Goal: Information Seeking & Learning: Learn about a topic

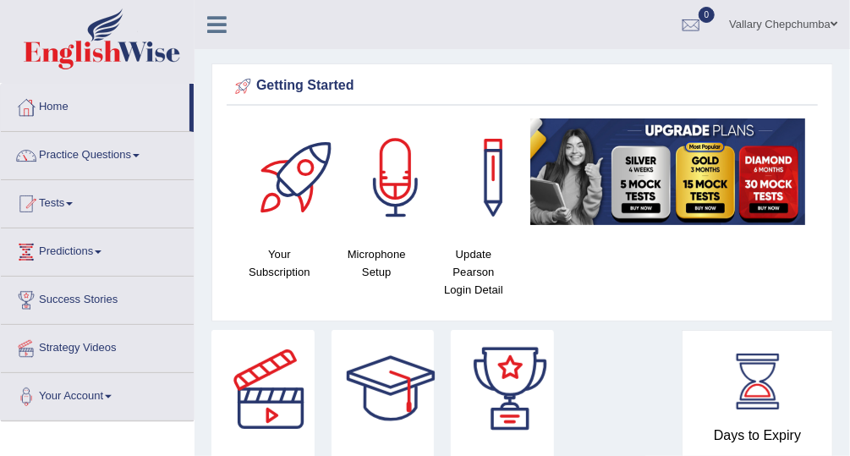
click at [92, 155] on link "Practice Questions" at bounding box center [97, 153] width 193 height 42
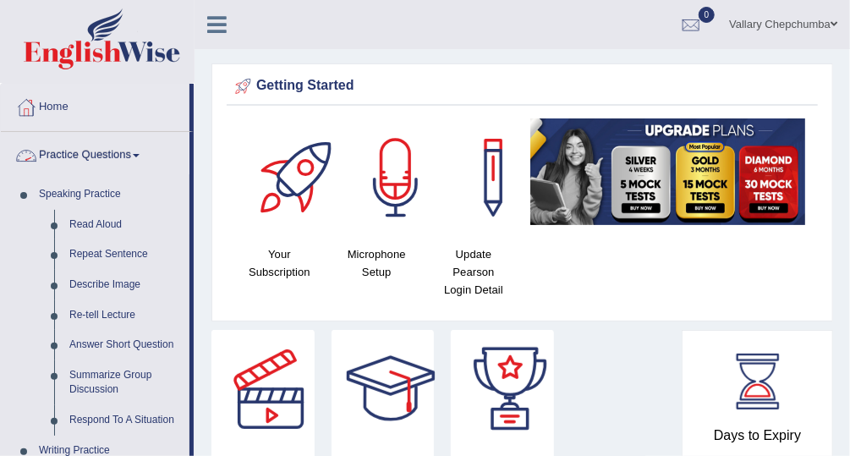
click at [105, 151] on link "Practice Questions" at bounding box center [95, 153] width 189 height 42
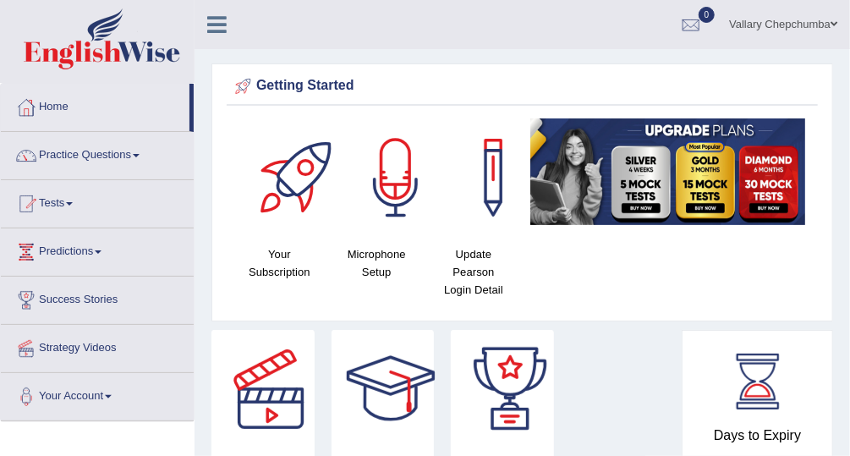
click at [63, 206] on link "Tests" at bounding box center [97, 201] width 193 height 42
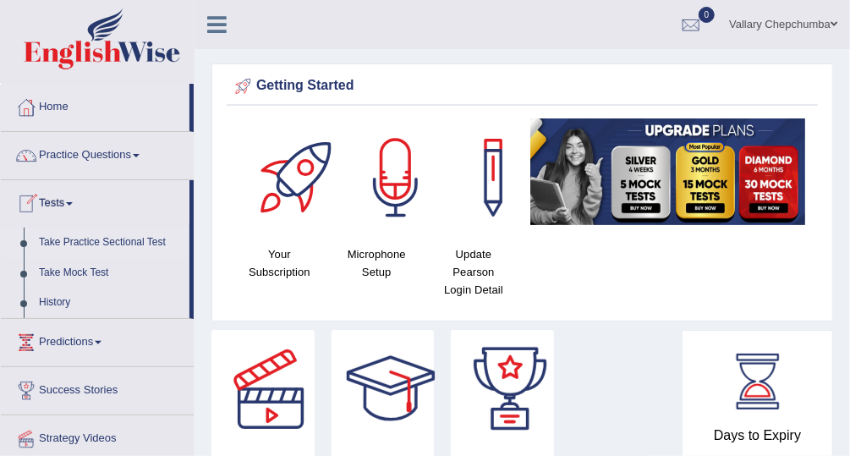
click at [80, 243] on link "Take Practice Sectional Test" at bounding box center [110, 243] width 158 height 30
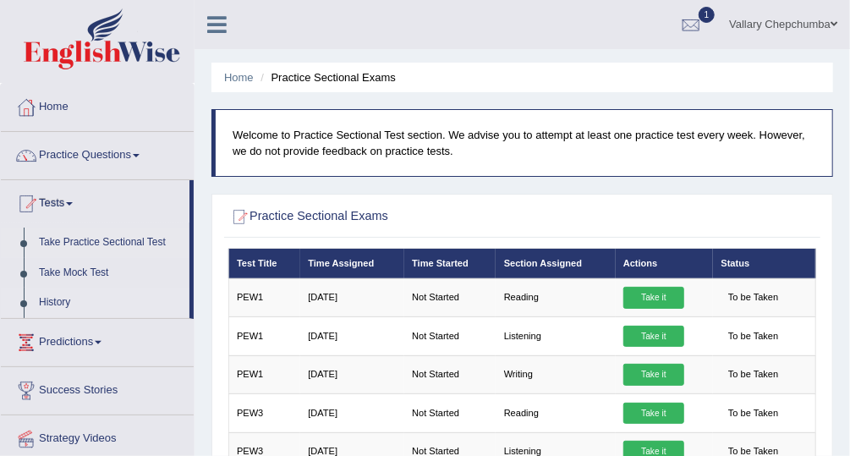
click at [79, 300] on link "History" at bounding box center [110, 303] width 158 height 30
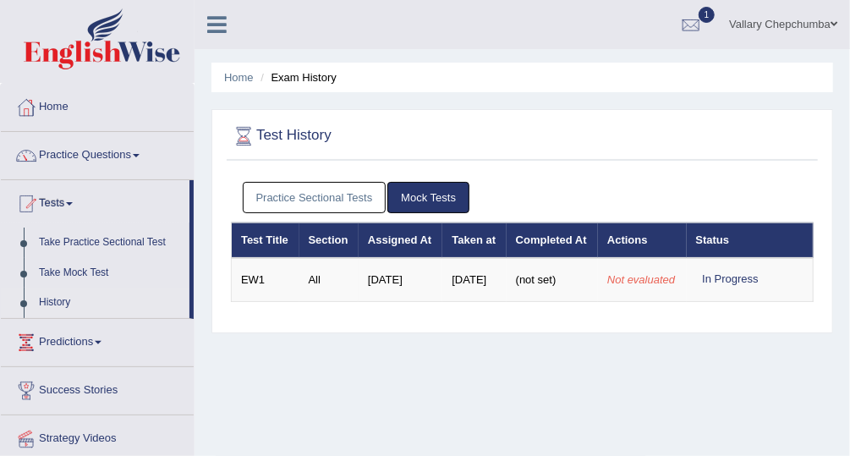
click at [281, 194] on link "Practice Sectional Tests" at bounding box center [315, 197] width 144 height 31
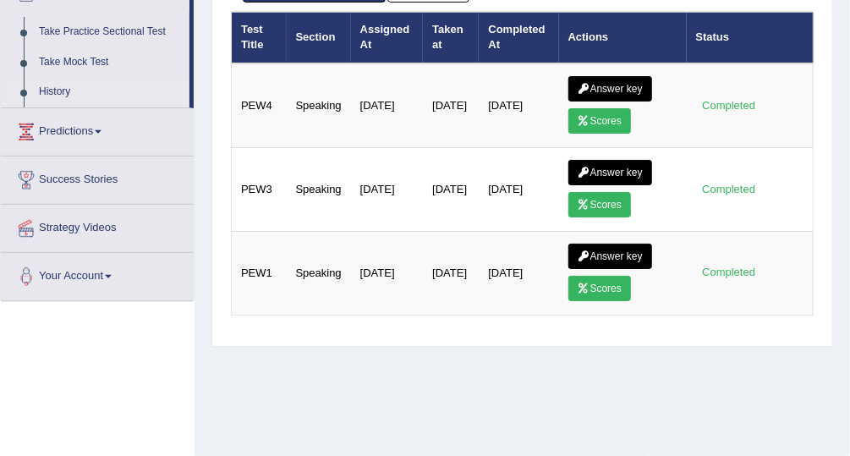
scroll to position [212, 0]
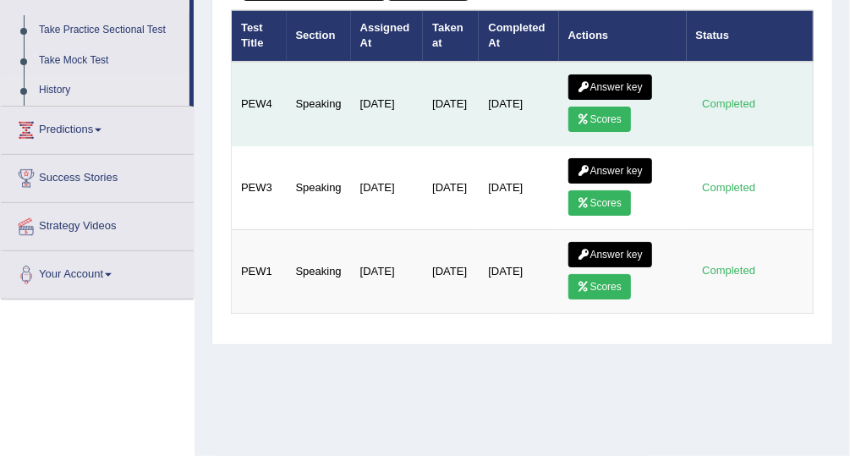
click at [615, 119] on link "Scores" at bounding box center [599, 119] width 63 height 25
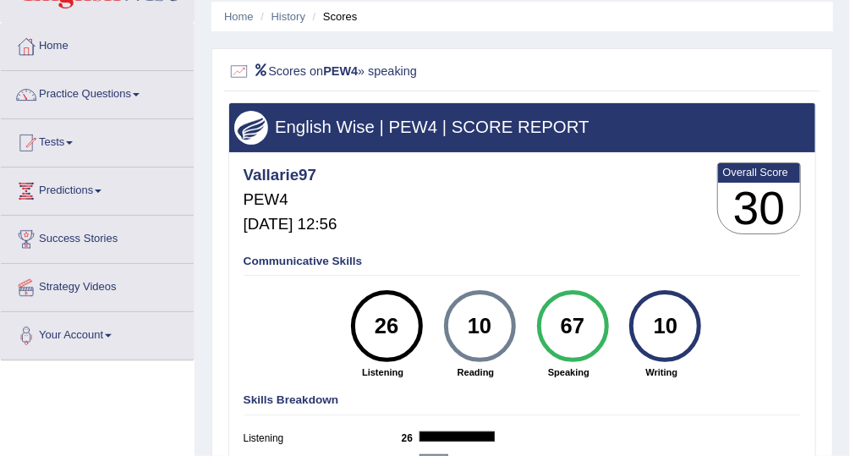
scroll to position [41, 0]
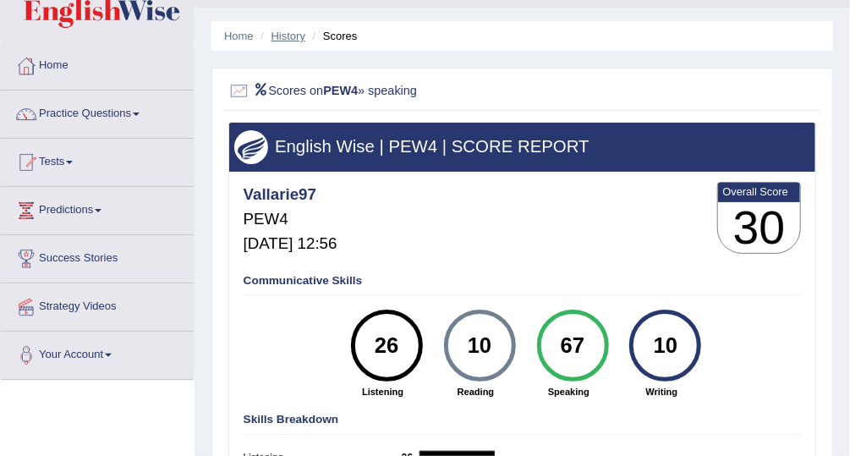
click at [288, 36] on link "History" at bounding box center [289, 36] width 34 height 13
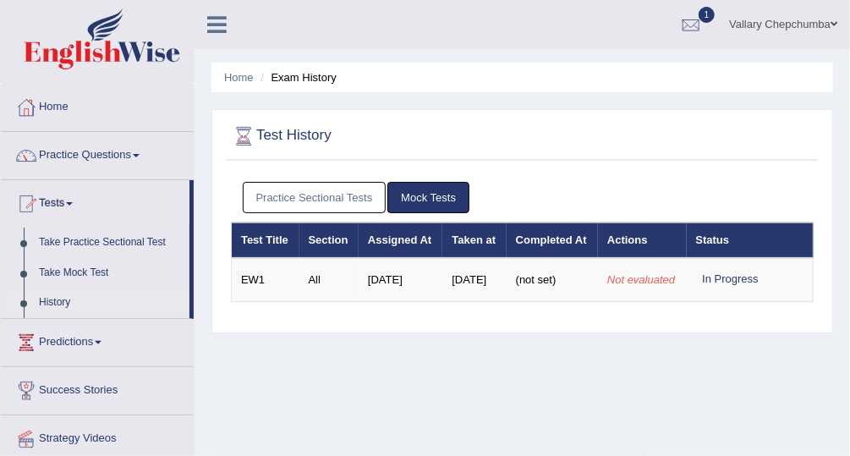
click at [339, 195] on link "Practice Sectional Tests" at bounding box center [315, 197] width 144 height 31
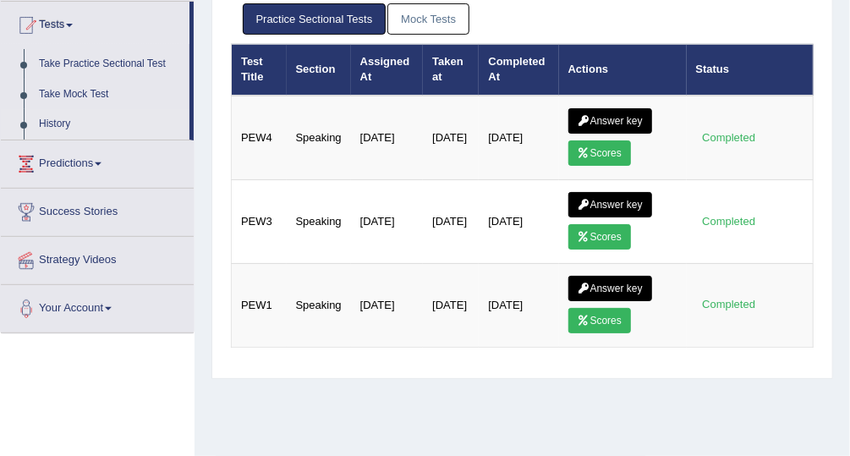
scroll to position [184, 0]
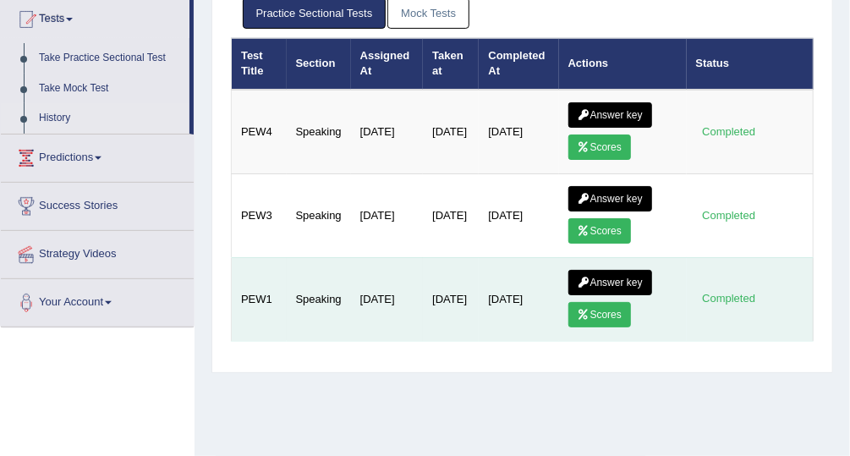
click at [620, 315] on link "Scores" at bounding box center [599, 314] width 63 height 25
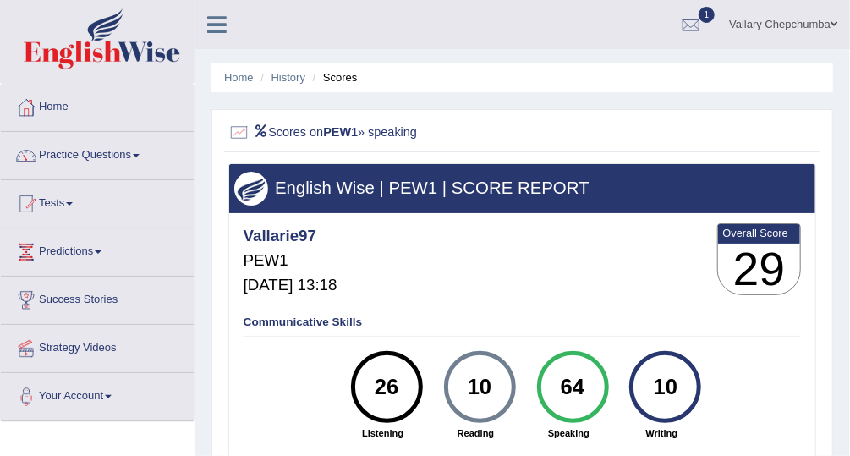
click at [348, 83] on li "Scores" at bounding box center [333, 77] width 49 height 16
click at [300, 72] on link "History" at bounding box center [289, 77] width 34 height 13
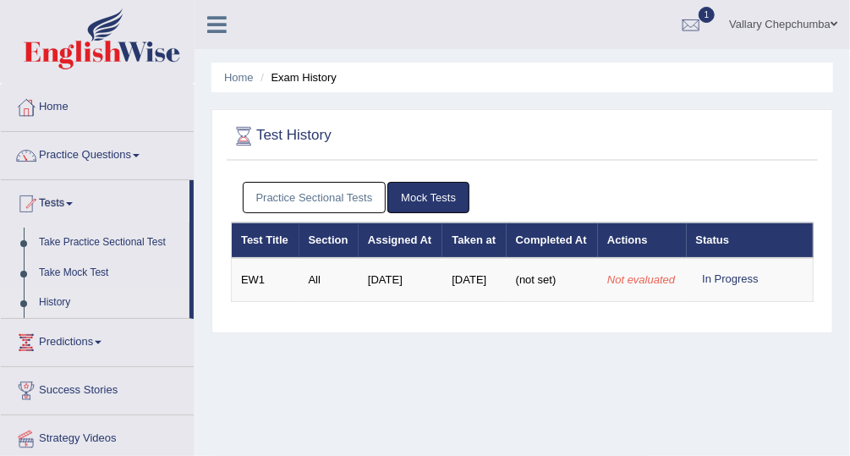
click at [307, 200] on link "Practice Sectional Tests" at bounding box center [315, 197] width 144 height 31
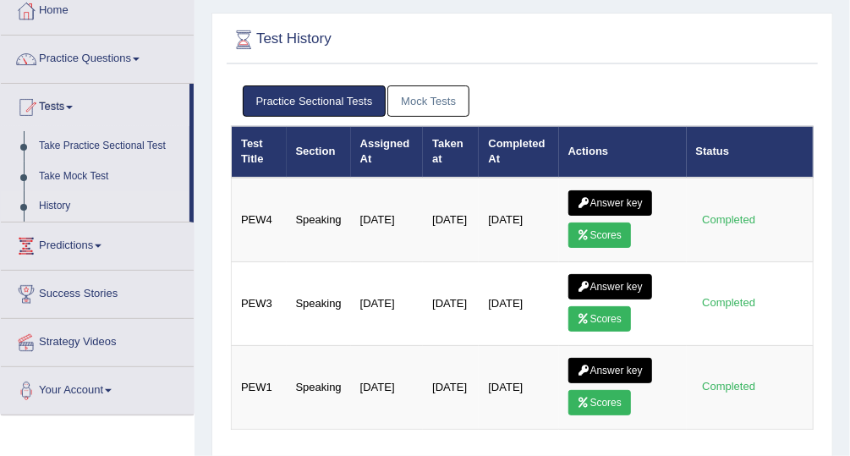
scroll to position [96, 0]
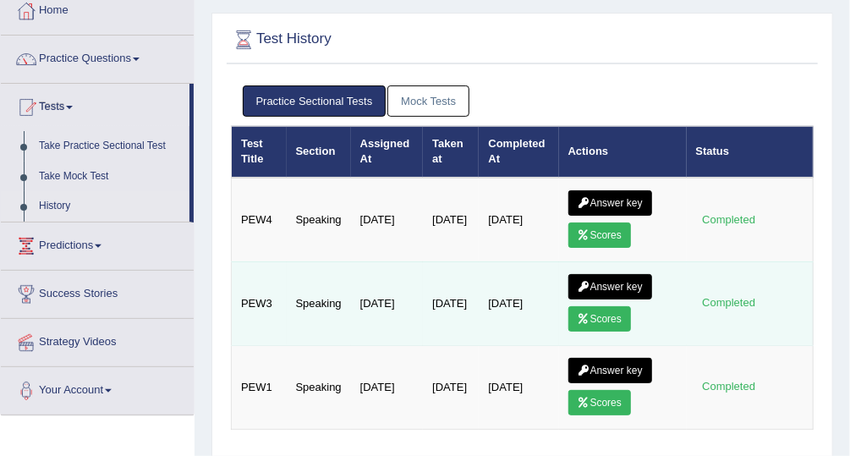
click at [579, 314] on icon at bounding box center [584, 319] width 13 height 10
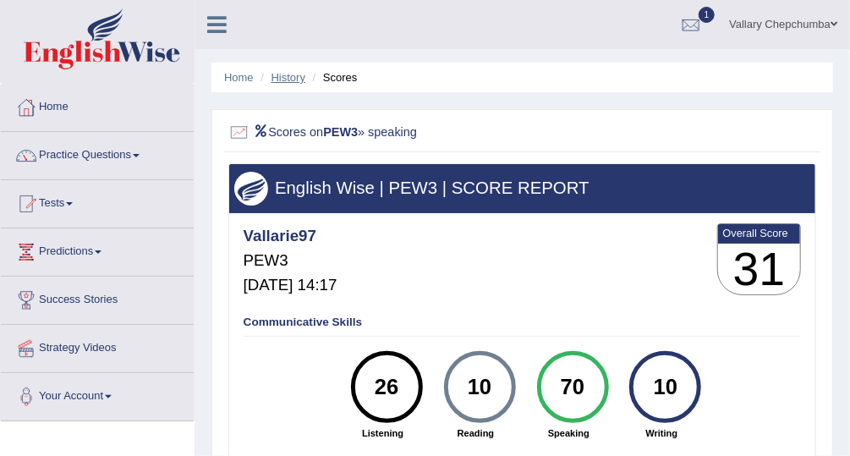
click at [280, 76] on link "History" at bounding box center [289, 77] width 34 height 13
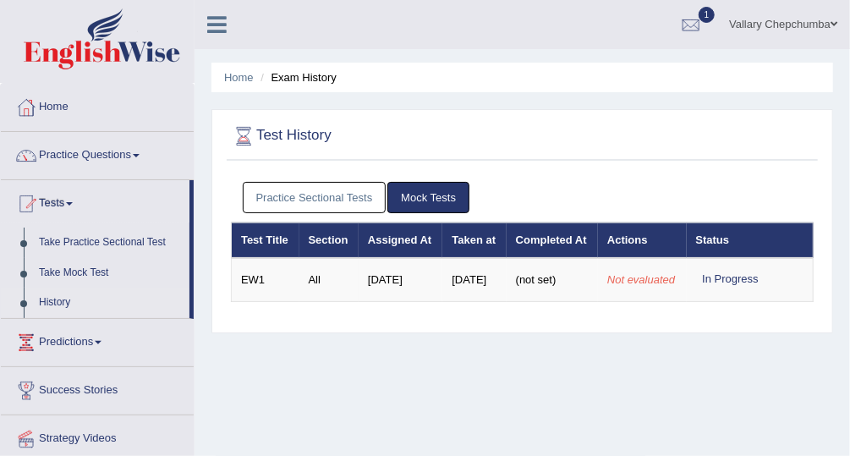
click at [314, 201] on link "Practice Sectional Tests" at bounding box center [315, 197] width 144 height 31
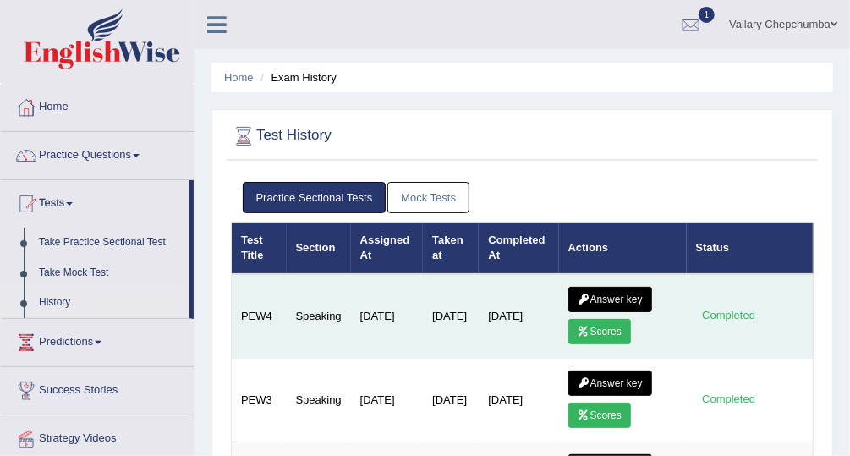
click at [582, 330] on icon at bounding box center [584, 332] width 13 height 10
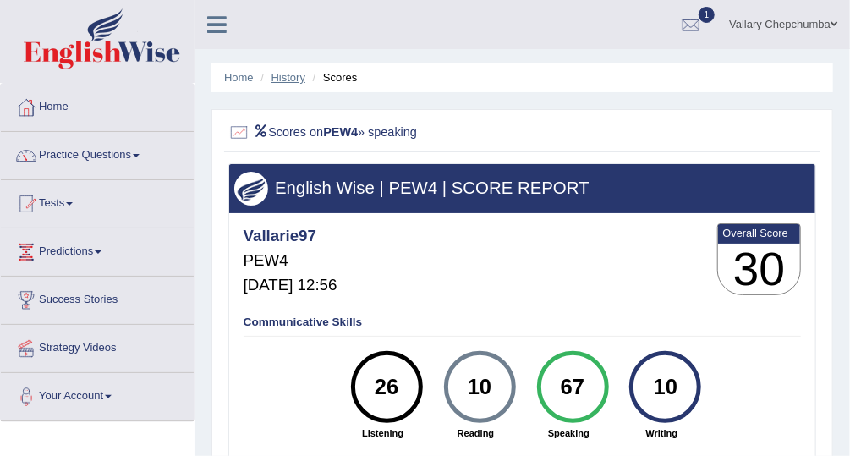
click at [288, 80] on link "History" at bounding box center [289, 77] width 34 height 13
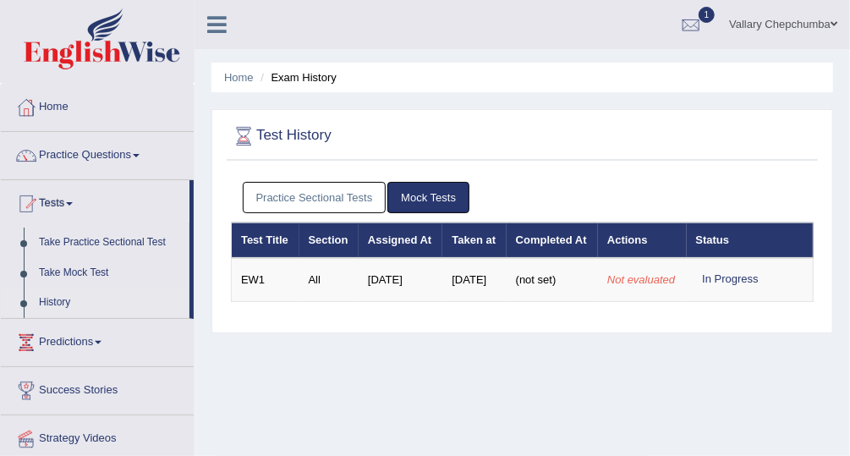
click at [293, 199] on link "Practice Sectional Tests" at bounding box center [315, 197] width 144 height 31
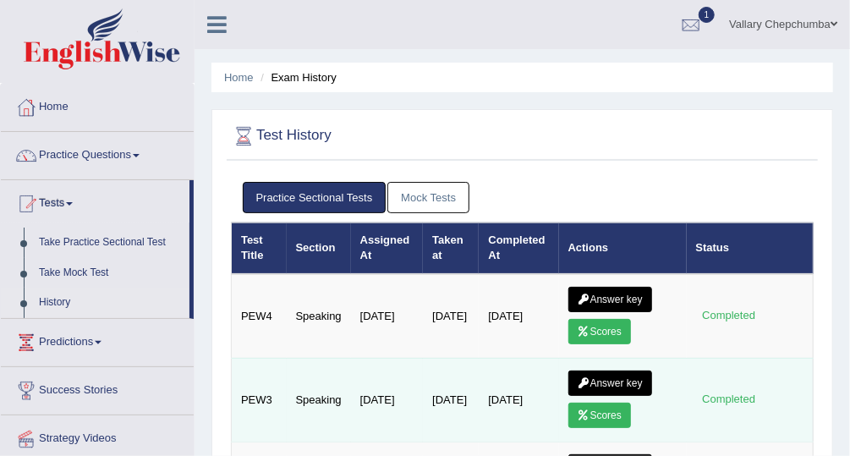
click at [591, 420] on link "Scores" at bounding box center [599, 415] width 63 height 25
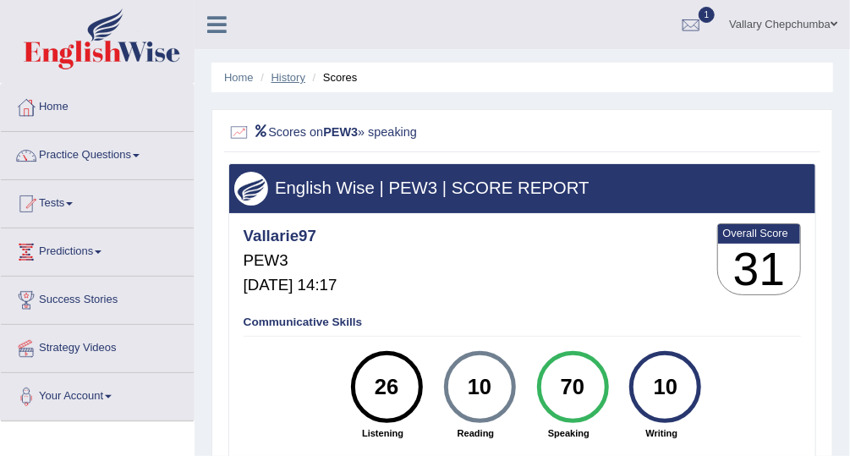
click at [290, 80] on link "History" at bounding box center [289, 77] width 34 height 13
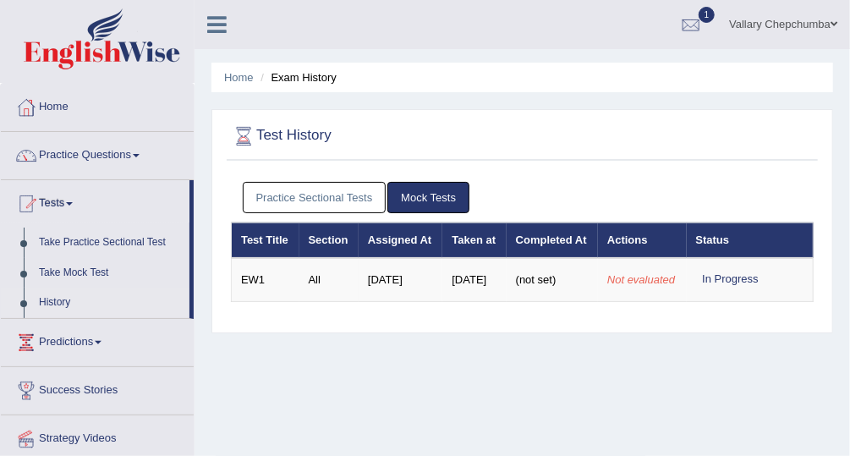
click at [303, 206] on link "Practice Sectional Tests" at bounding box center [315, 197] width 144 height 31
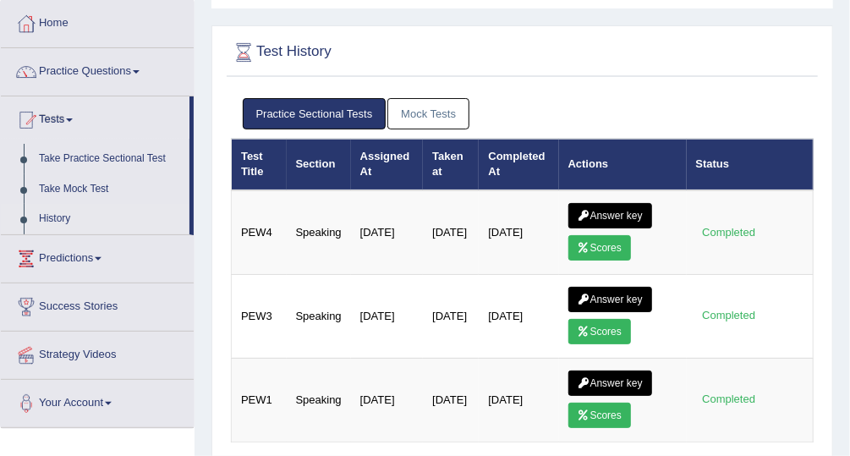
scroll to position [85, 0]
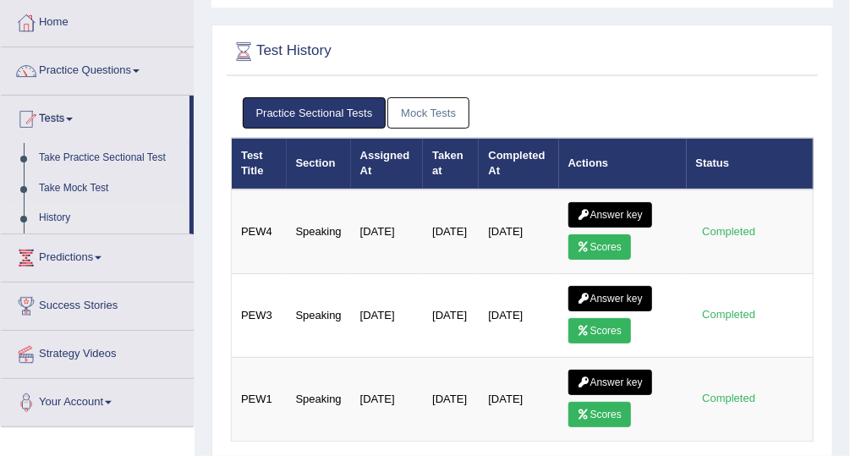
click at [59, 122] on link "Tests" at bounding box center [95, 117] width 189 height 42
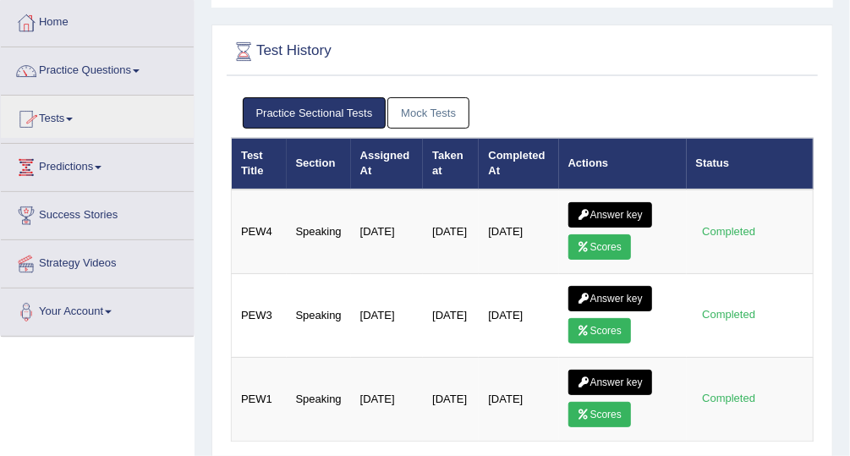
click at [81, 78] on link "Practice Questions" at bounding box center [97, 68] width 193 height 42
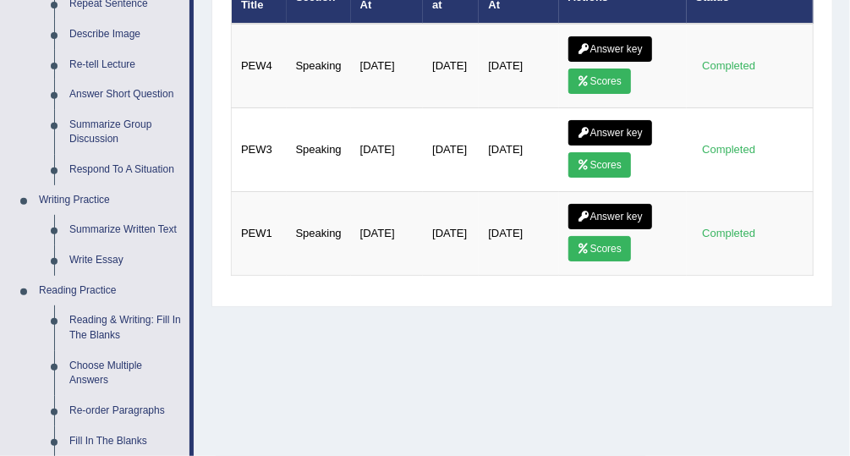
scroll to position [255, 0]
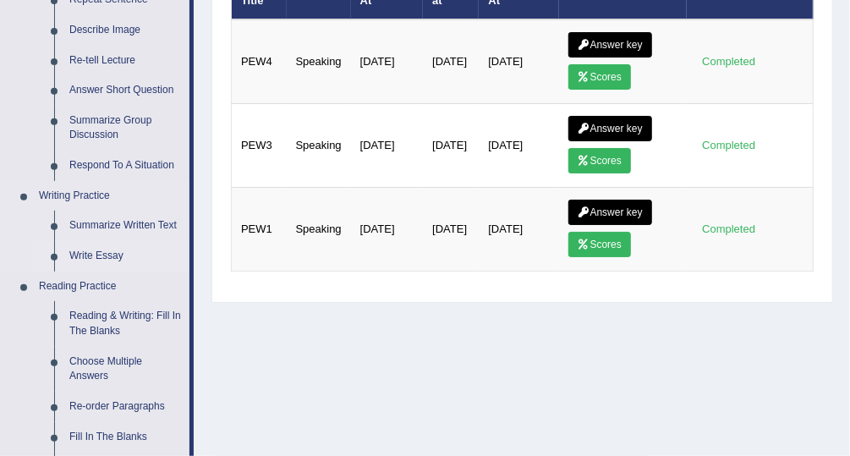
click at [75, 255] on link "Write Essay" at bounding box center [126, 256] width 128 height 30
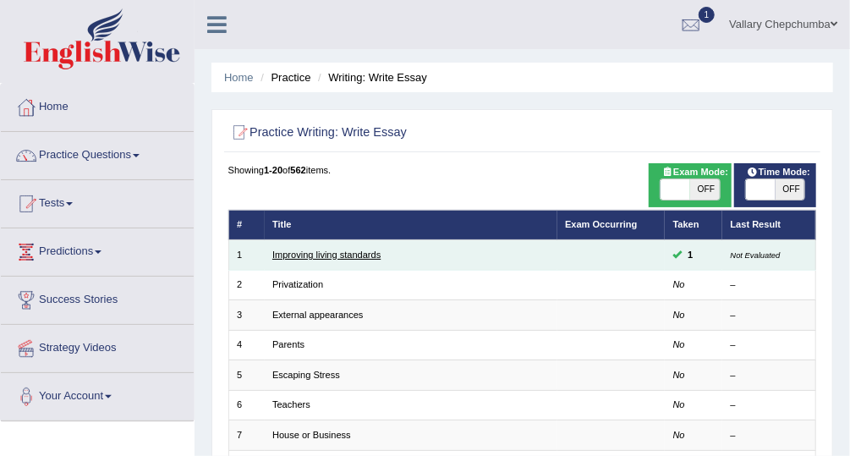
click at [372, 257] on link "Improving living standards" at bounding box center [326, 255] width 108 height 10
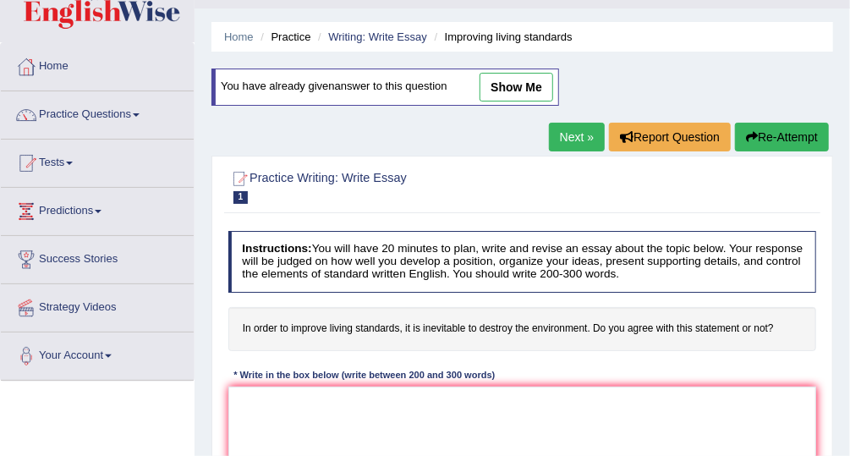
scroll to position [39, 0]
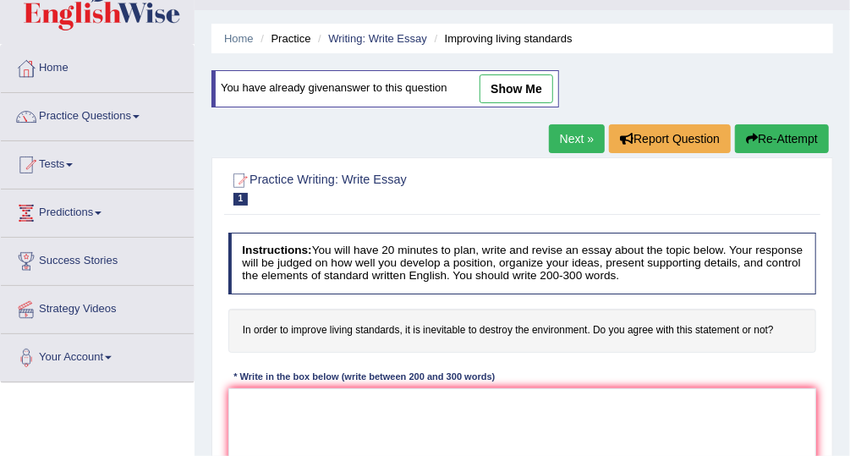
click at [526, 91] on link "show me" at bounding box center [517, 88] width 74 height 29
type textarea "Improving living standards, is inevitable to destroy the enviroment at this cen…"
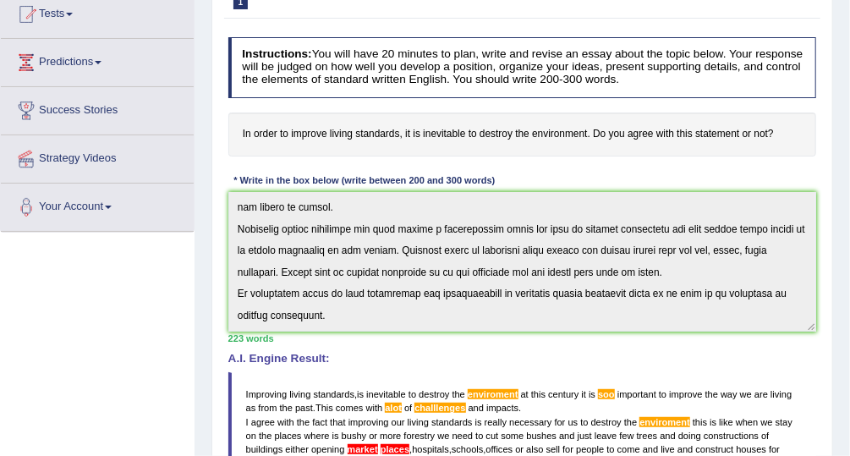
scroll to position [0, 0]
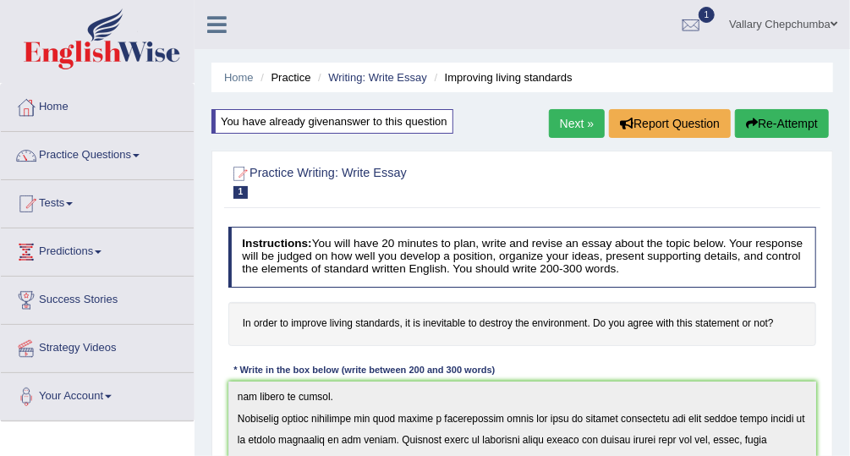
click at [395, 81] on link "Writing: Write Essay" at bounding box center [377, 77] width 99 height 13
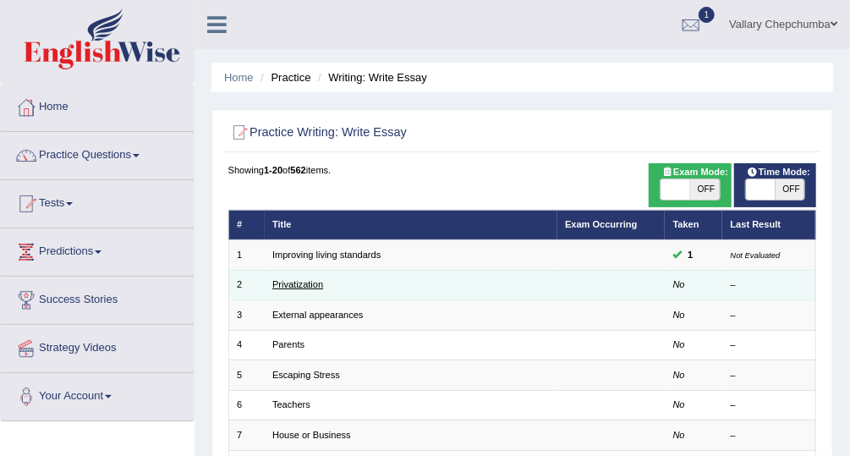
click at [284, 284] on link "Privatization" at bounding box center [297, 284] width 51 height 10
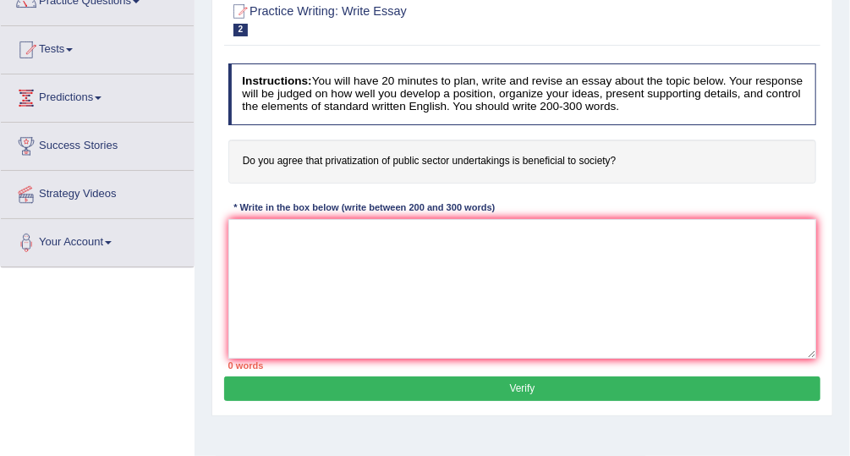
scroll to position [155, 0]
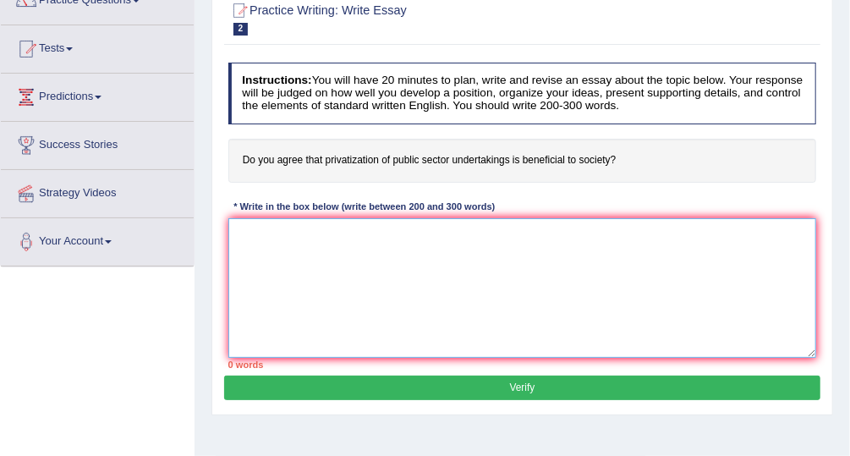
click at [391, 253] on textarea at bounding box center [522, 288] width 589 height 140
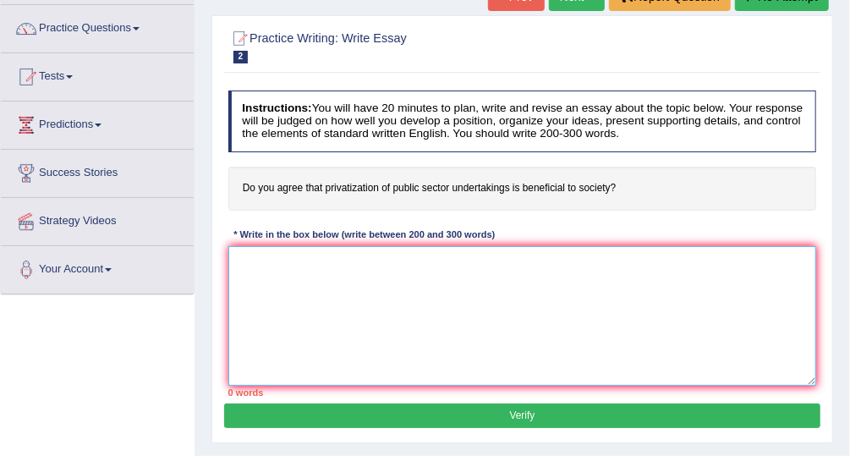
scroll to position [0, 0]
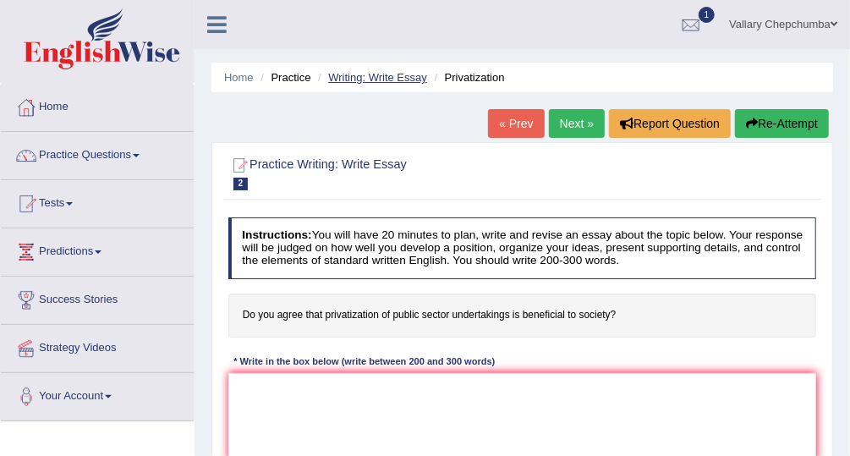
click at [383, 71] on link "Writing: Write Essay" at bounding box center [377, 77] width 99 height 13
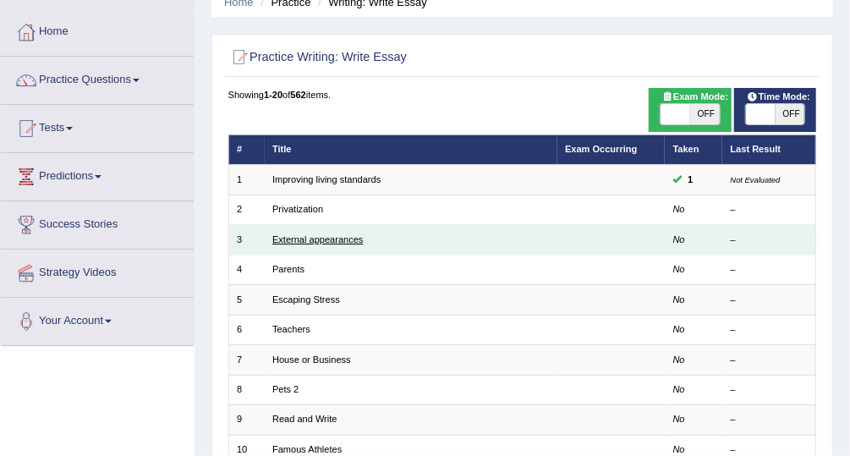
click at [315, 240] on link "External appearances" at bounding box center [317, 239] width 91 height 10
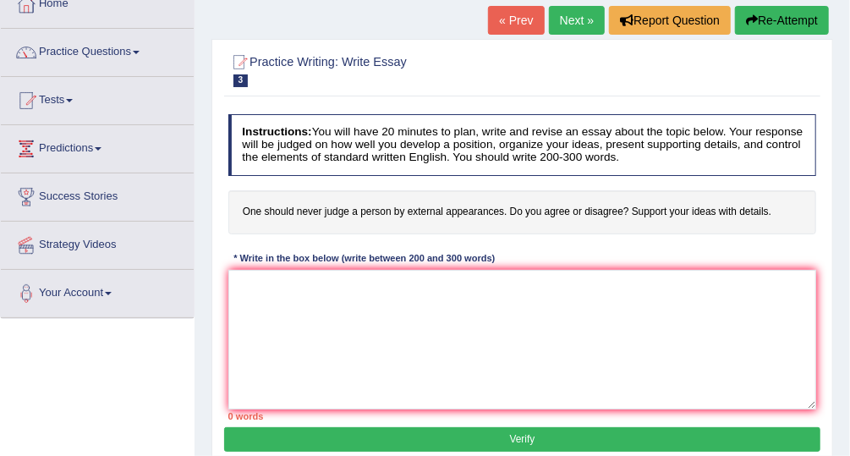
scroll to position [106, 0]
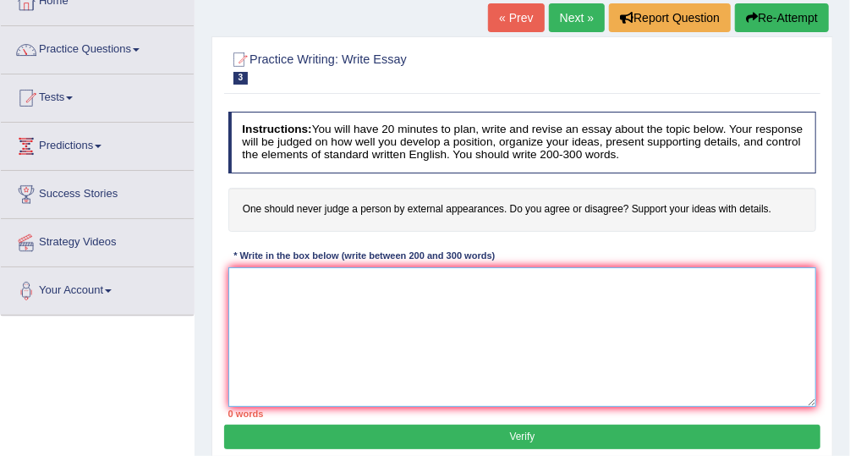
click at [381, 309] on textarea at bounding box center [522, 337] width 589 height 140
click at [754, 303] on textarea at bounding box center [522, 337] width 589 height 140
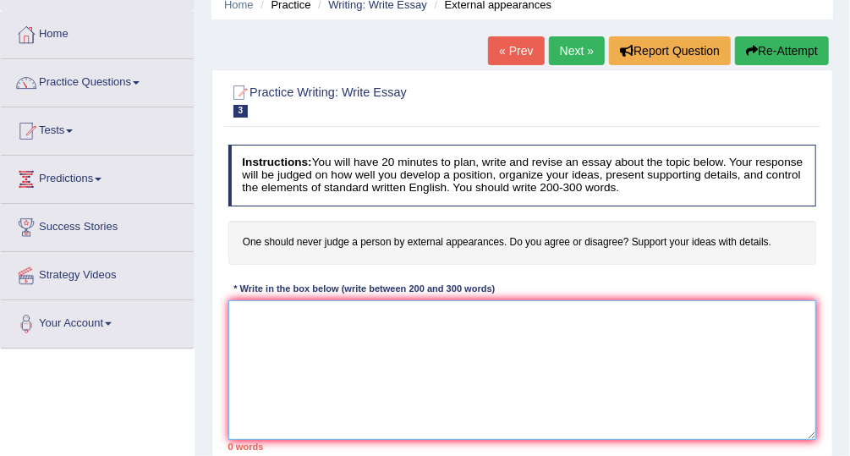
scroll to position [6, 0]
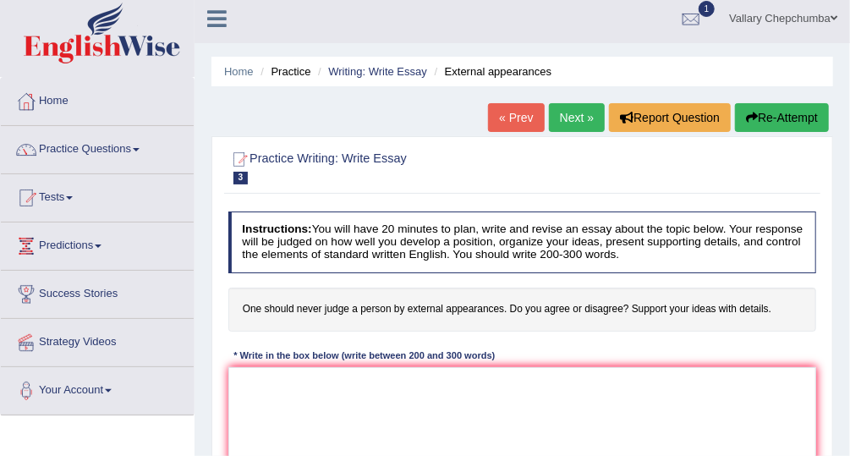
click at [63, 103] on link "Home" at bounding box center [97, 99] width 193 height 42
